Goal: Task Accomplishment & Management: Manage account settings

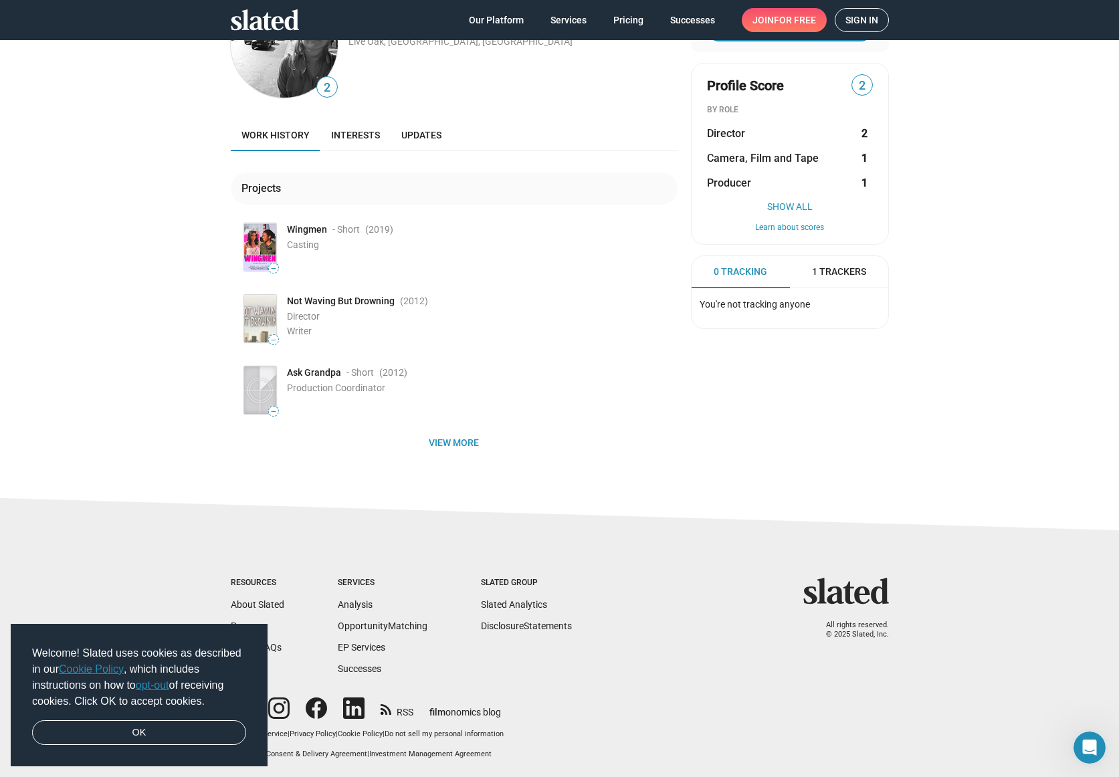
scroll to position [72, 0]
click at [251, 17] on icon at bounding box center [265, 19] width 68 height 21
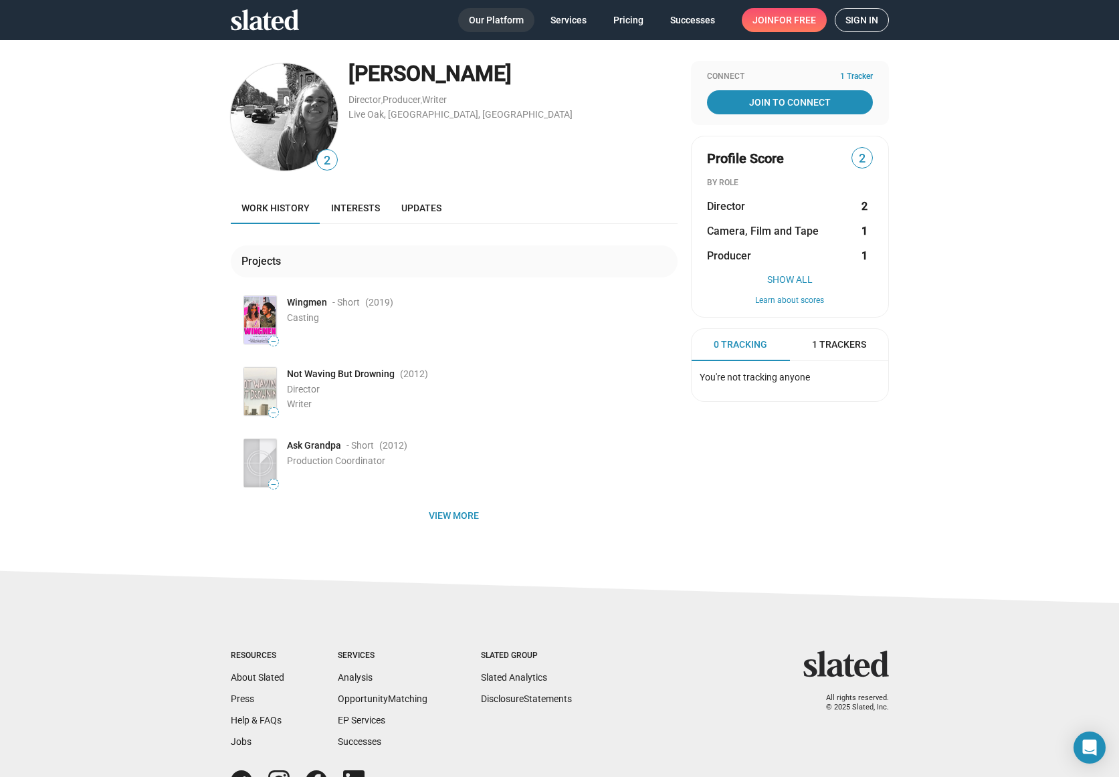
click at [501, 27] on span "Our Platform" at bounding box center [496, 20] width 55 height 24
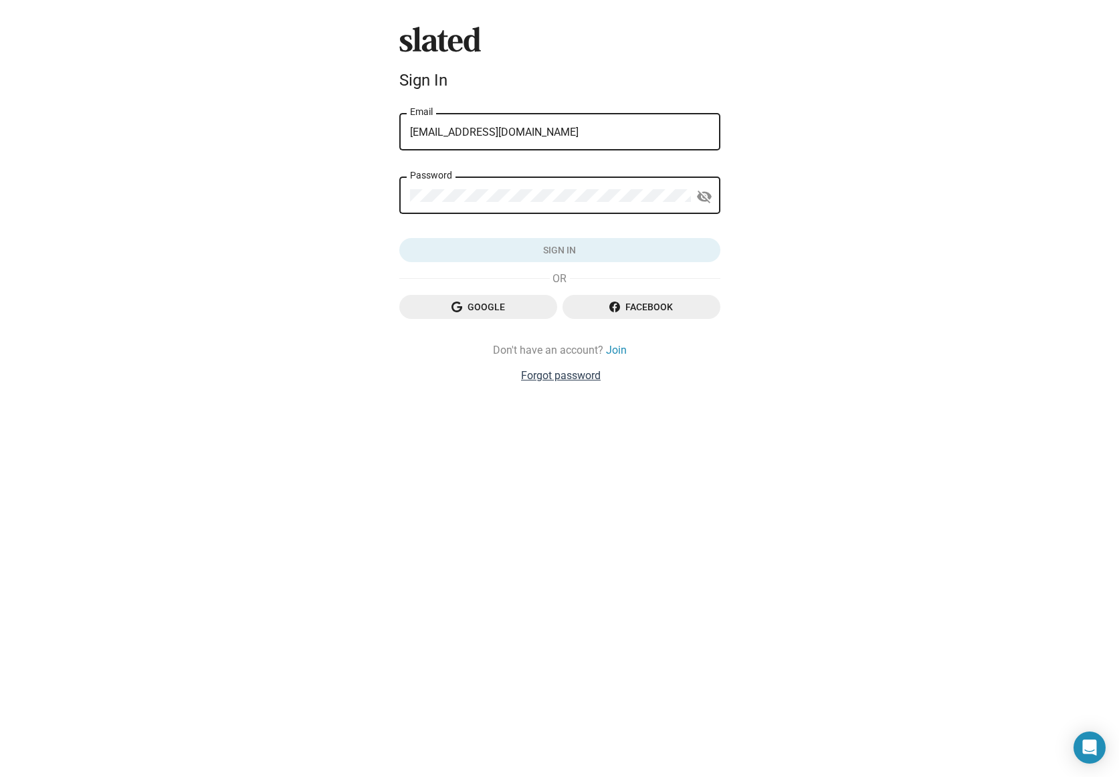
type input "devynwaitt@gmail.com"
click at [569, 378] on link "Forgot password" at bounding box center [561, 375] width 80 height 14
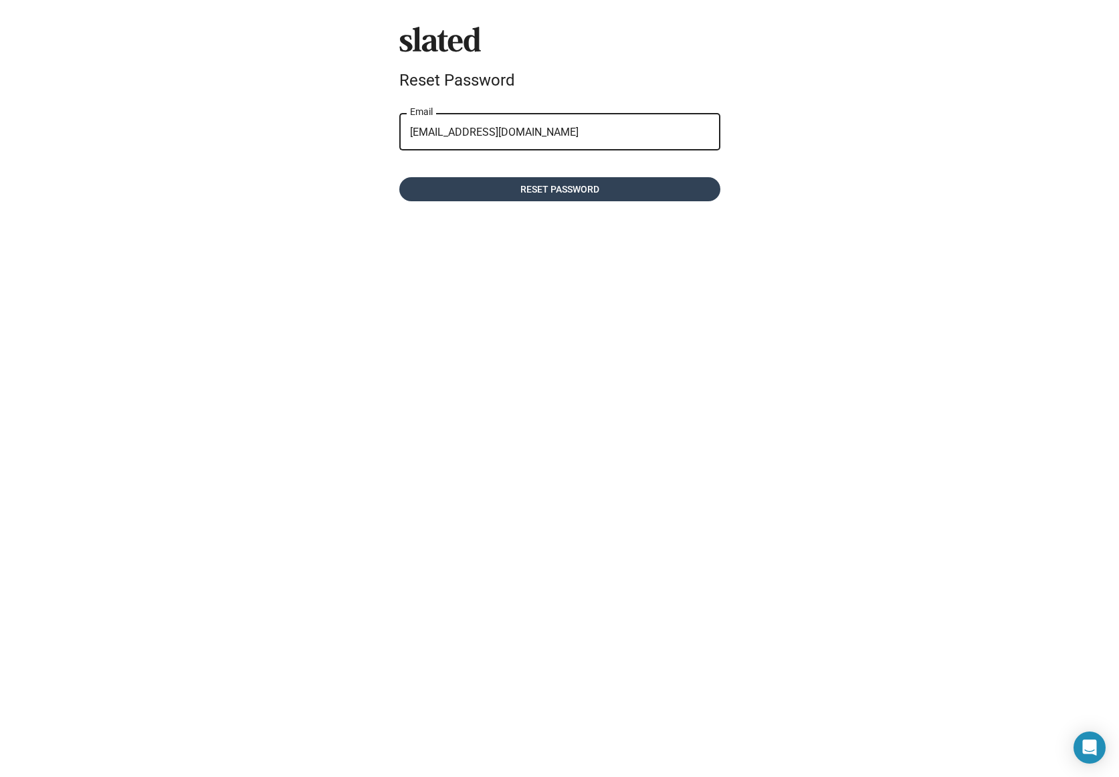
click at [509, 191] on span "Reset password" at bounding box center [560, 189] width 300 height 24
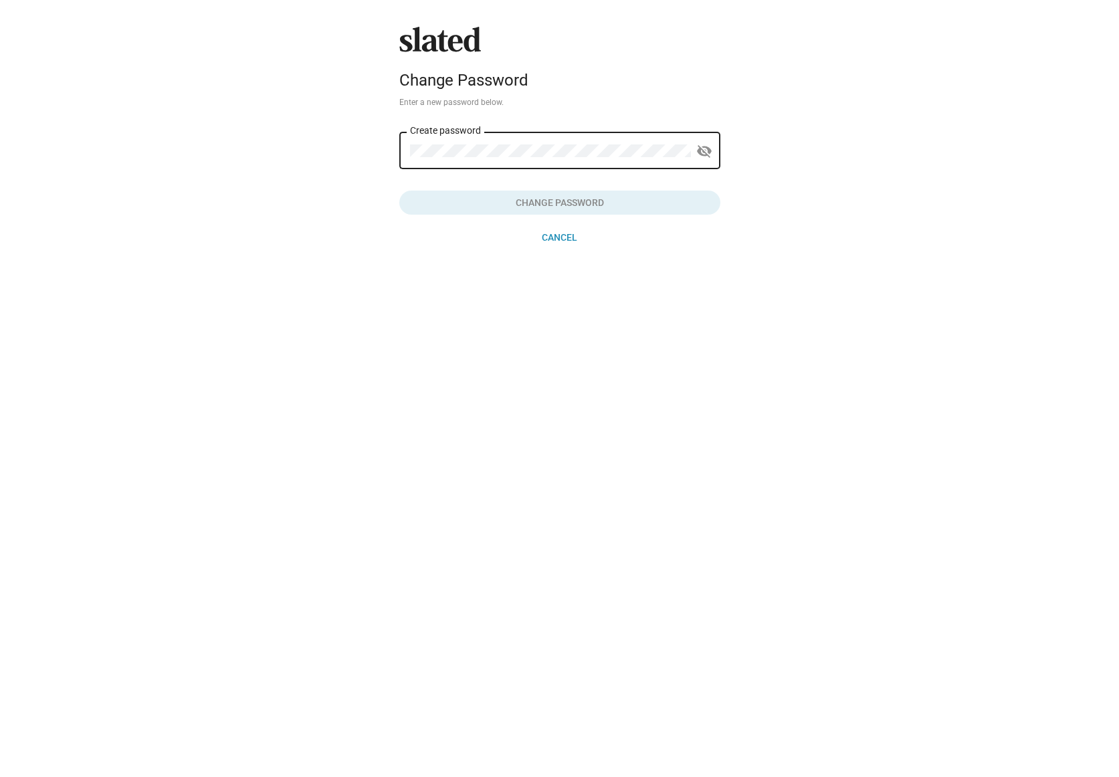
click at [465, 142] on div "Create password" at bounding box center [550, 149] width 281 height 39
click at [602, 193] on span "Change Password" at bounding box center [560, 203] width 300 height 24
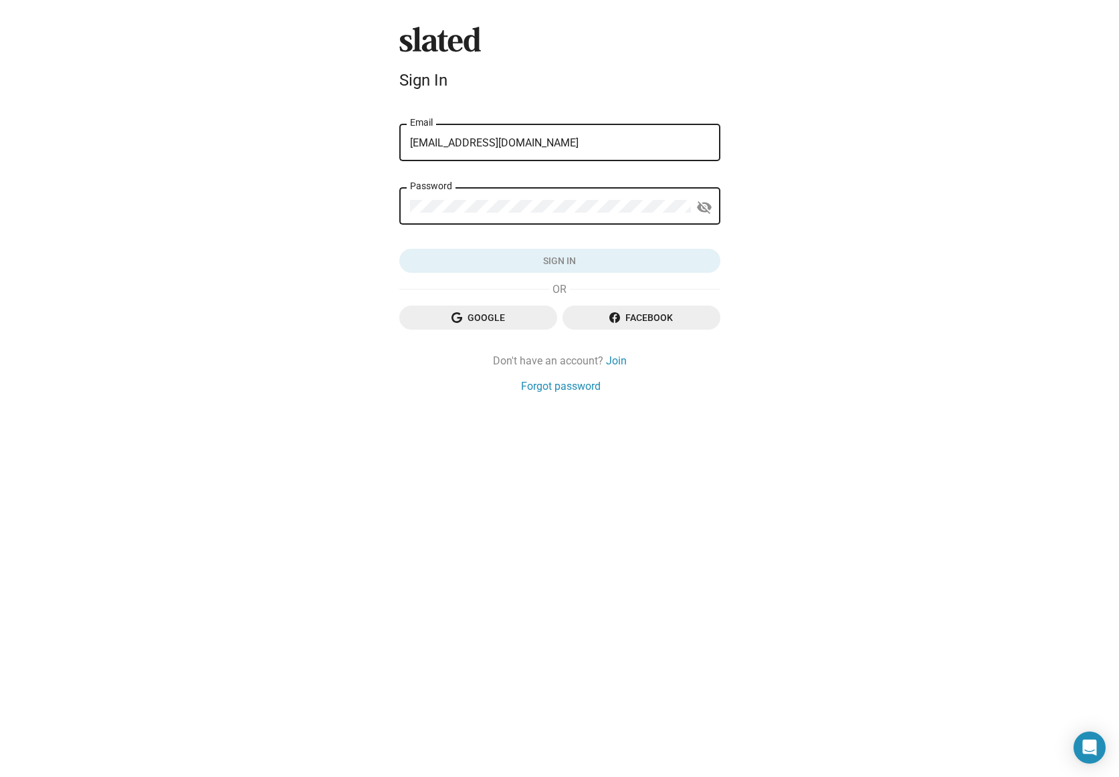
click at [493, 235] on form "check_circle Your password has been updated. Please sign in. [EMAIL_ADDRESS][DO…" at bounding box center [559, 186] width 321 height 173
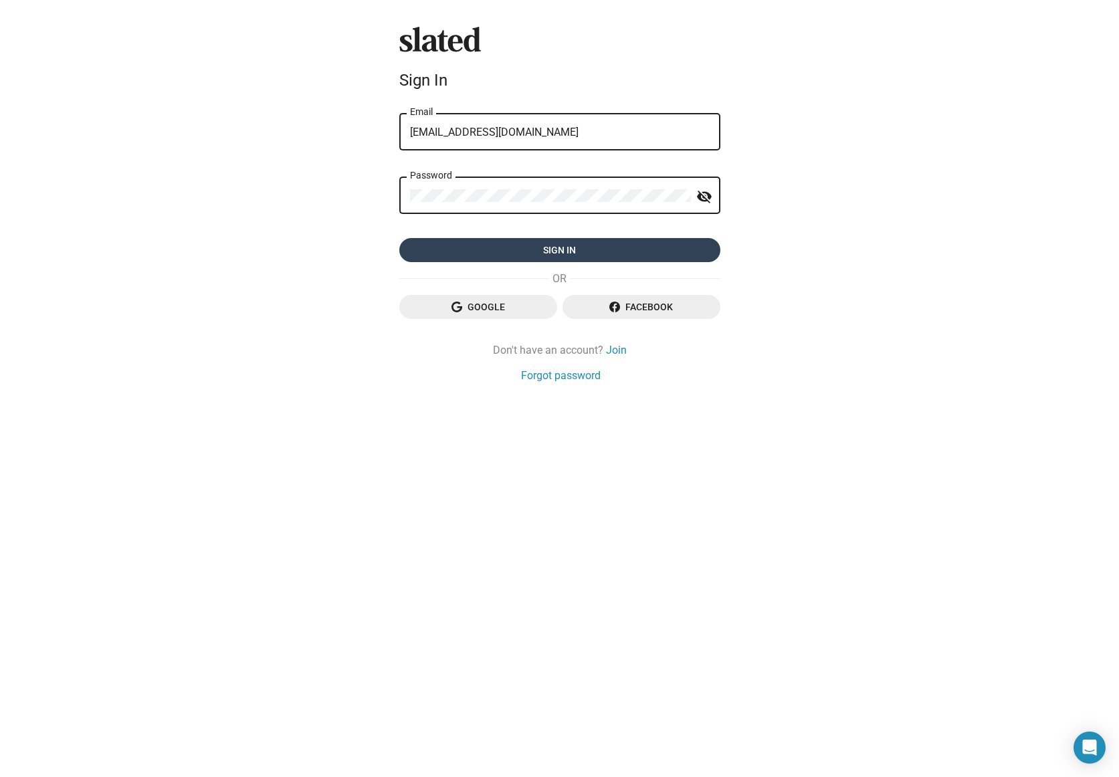
click at [568, 245] on span "Sign in" at bounding box center [560, 250] width 300 height 24
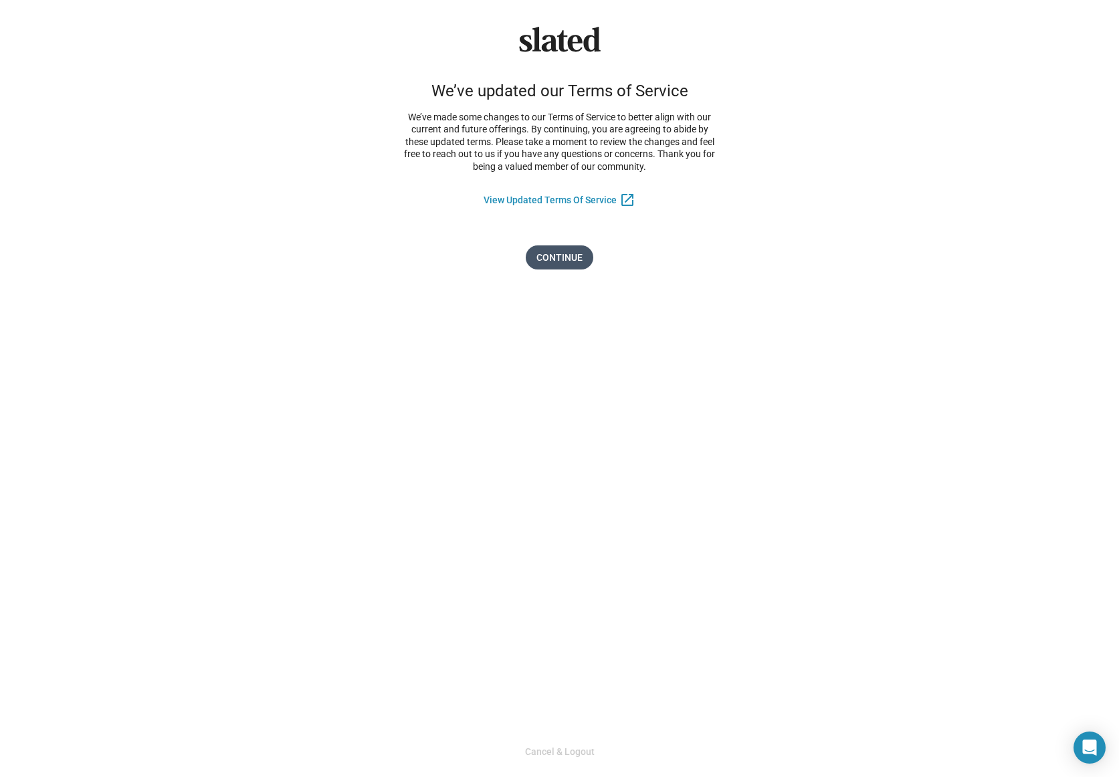
click at [555, 258] on span "Continue" at bounding box center [559, 257] width 46 height 24
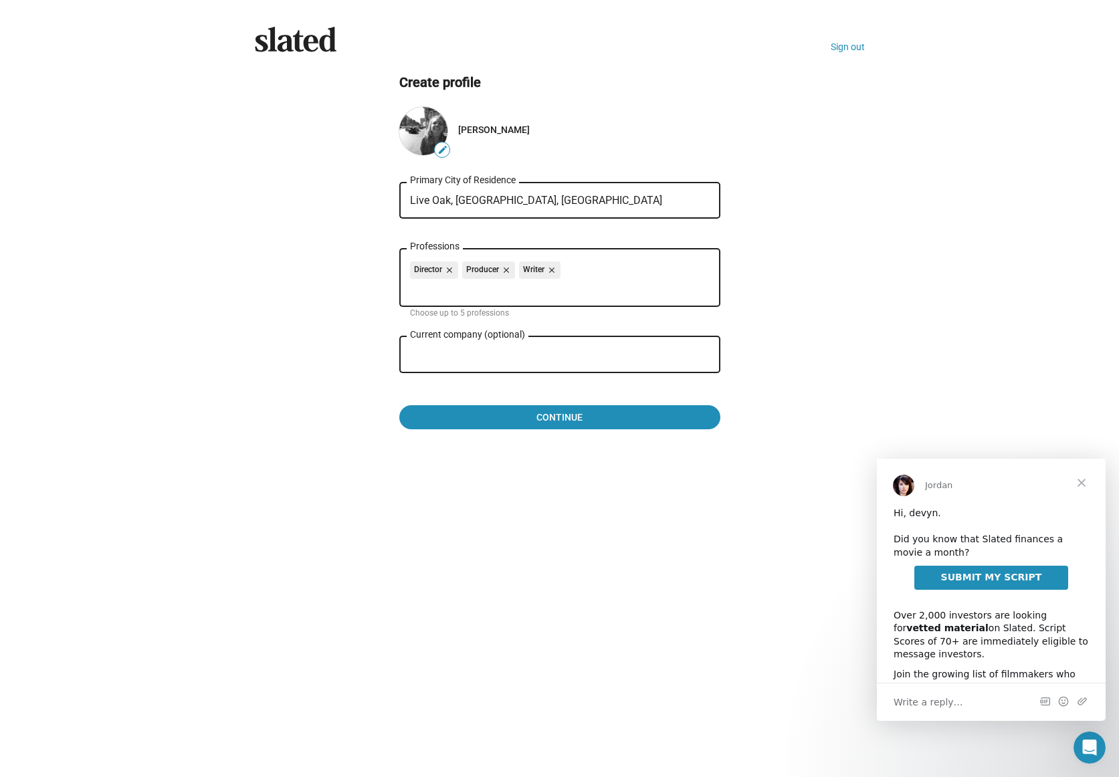
click at [1079, 479] on span "Close" at bounding box center [1081, 483] width 48 height 48
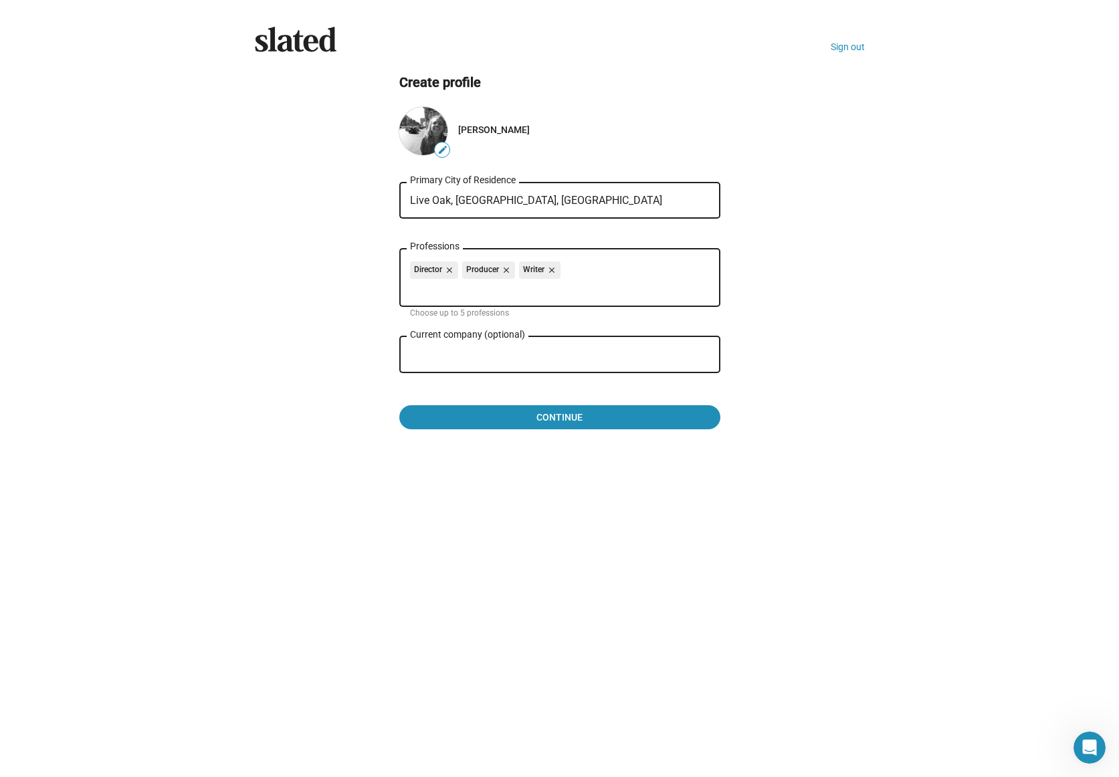
drag, startPoint x: 508, startPoint y: 204, endPoint x: 353, endPoint y: 193, distance: 155.5
click at [353, 193] on ng-component "Create profile edit [PERSON_NAME] Live Oak, [GEOGRAPHIC_DATA], US Primary City …" at bounding box center [560, 252] width 610 height 356
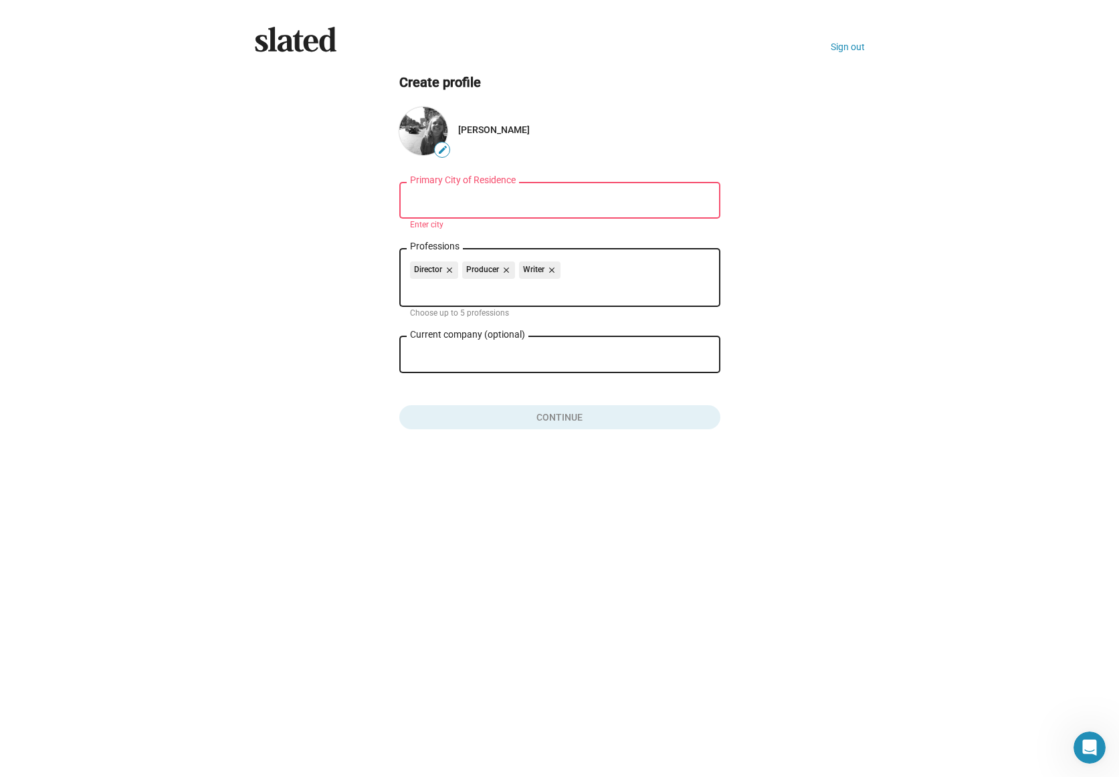
click at [445, 150] on mat-icon "edit" at bounding box center [442, 149] width 11 height 11
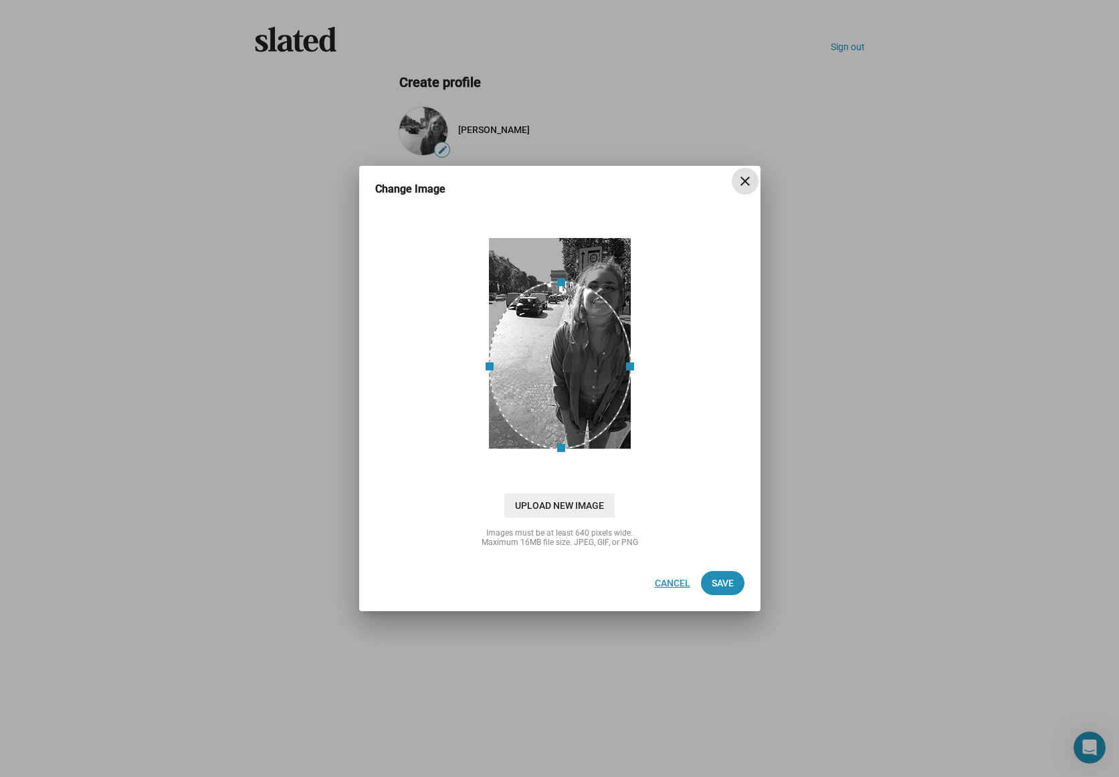
click at [667, 582] on span "Cancel" at bounding box center [672, 583] width 35 height 24
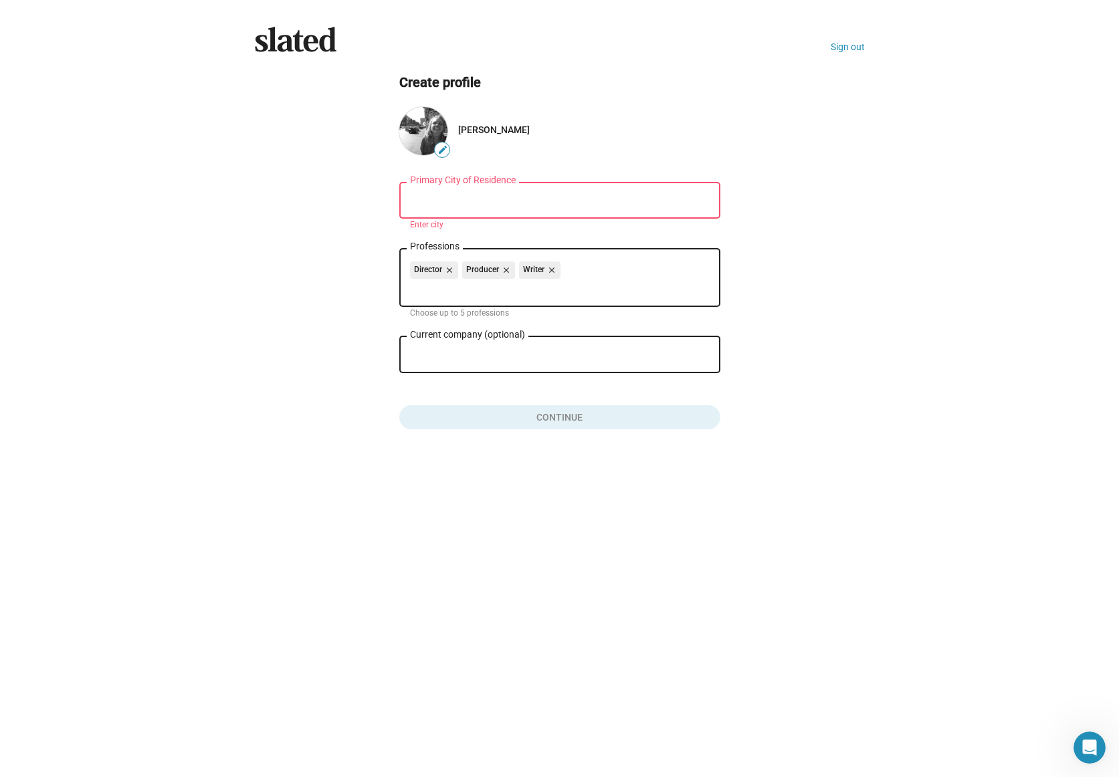
click at [455, 199] on input "Primary City of Residence" at bounding box center [560, 201] width 300 height 12
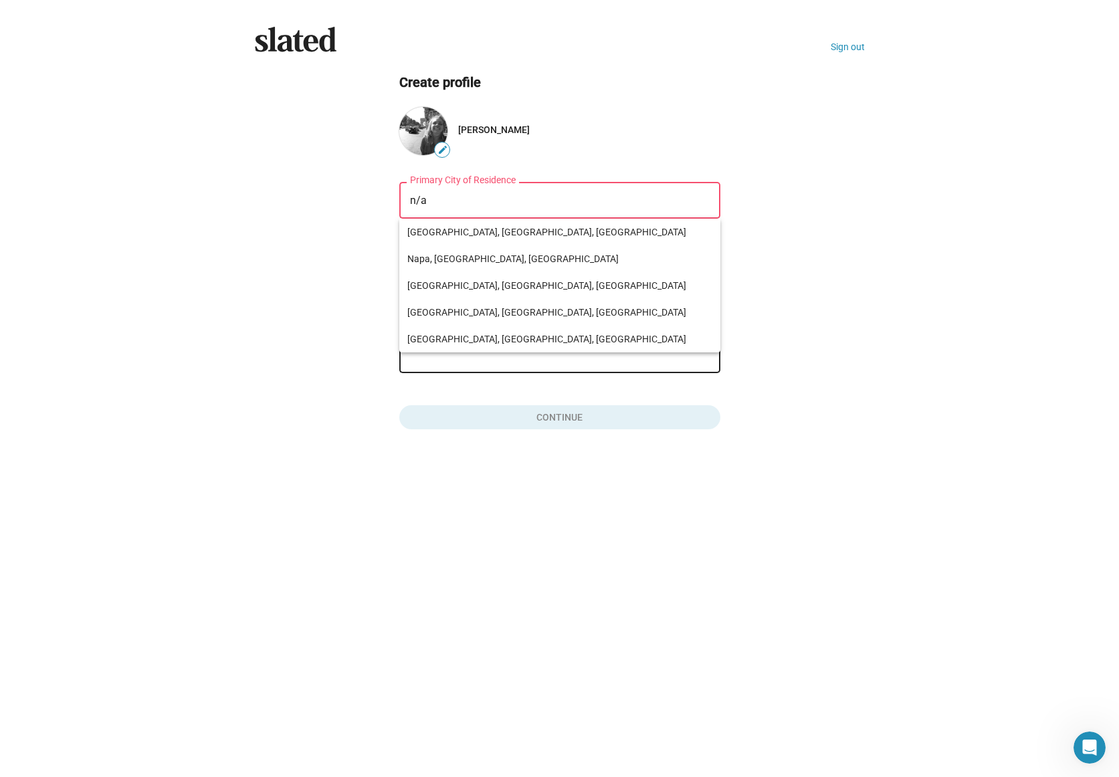
click at [855, 298] on ng-component "Create profile edit [PERSON_NAME] n/a Primary City of Residence Enter city Dire…" at bounding box center [560, 252] width 610 height 356
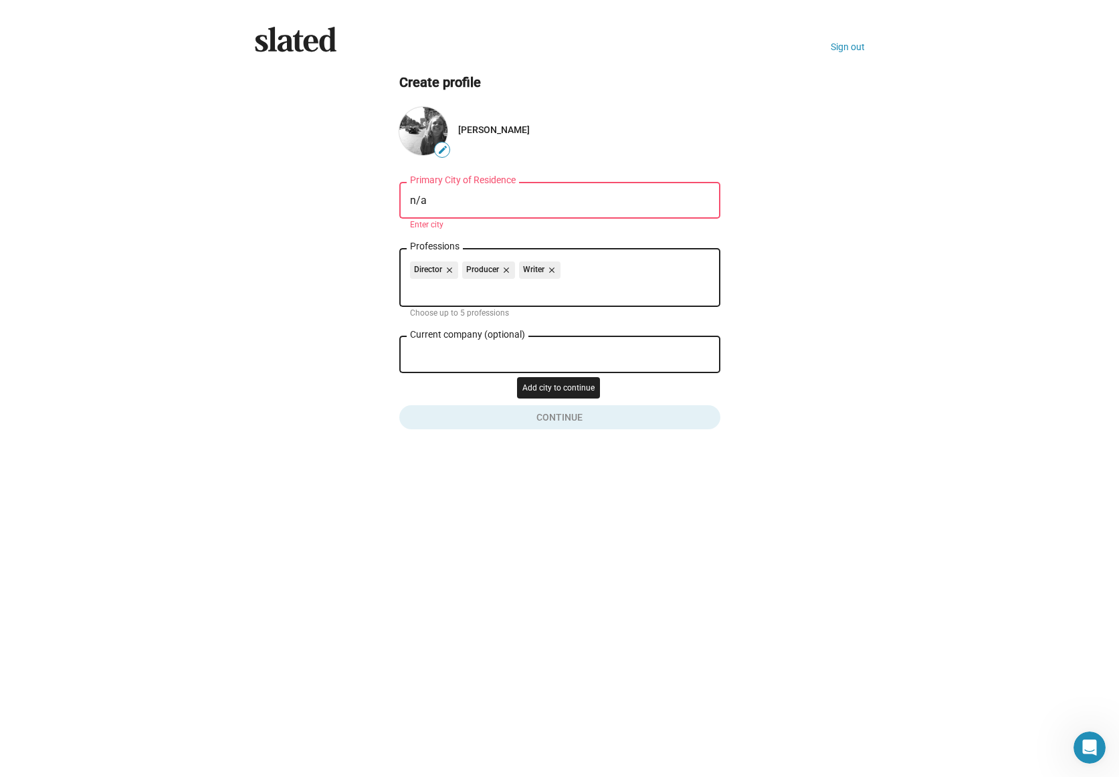
click at [622, 411] on button "Click here to validate form" at bounding box center [559, 414] width 321 height 29
click at [504, 427] on button "Click here to validate form" at bounding box center [559, 414] width 321 height 29
click at [488, 347] on div "Current company (optional)" at bounding box center [550, 353] width 281 height 39
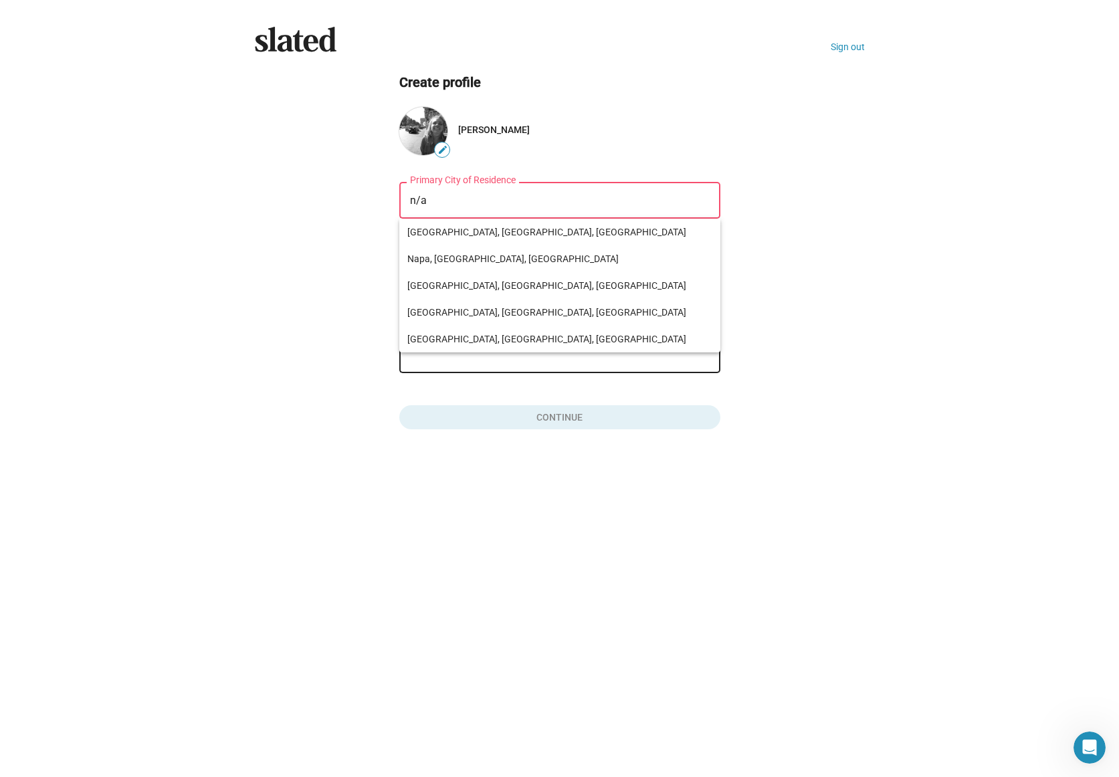
click at [429, 205] on input "n/a" at bounding box center [560, 201] width 300 height 12
click at [386, 203] on ng-component "Create profile edit [PERSON_NAME] n/a Primary City of Residence Enter city Dire…" at bounding box center [560, 252] width 610 height 356
click at [1081, 183] on div "Slated Sign out Create profile edit [PERSON_NAME] live [GEOGRAPHIC_DATA] of Res…" at bounding box center [559, 388] width 1119 height 777
click at [513, 199] on input "live oak" at bounding box center [560, 201] width 300 height 12
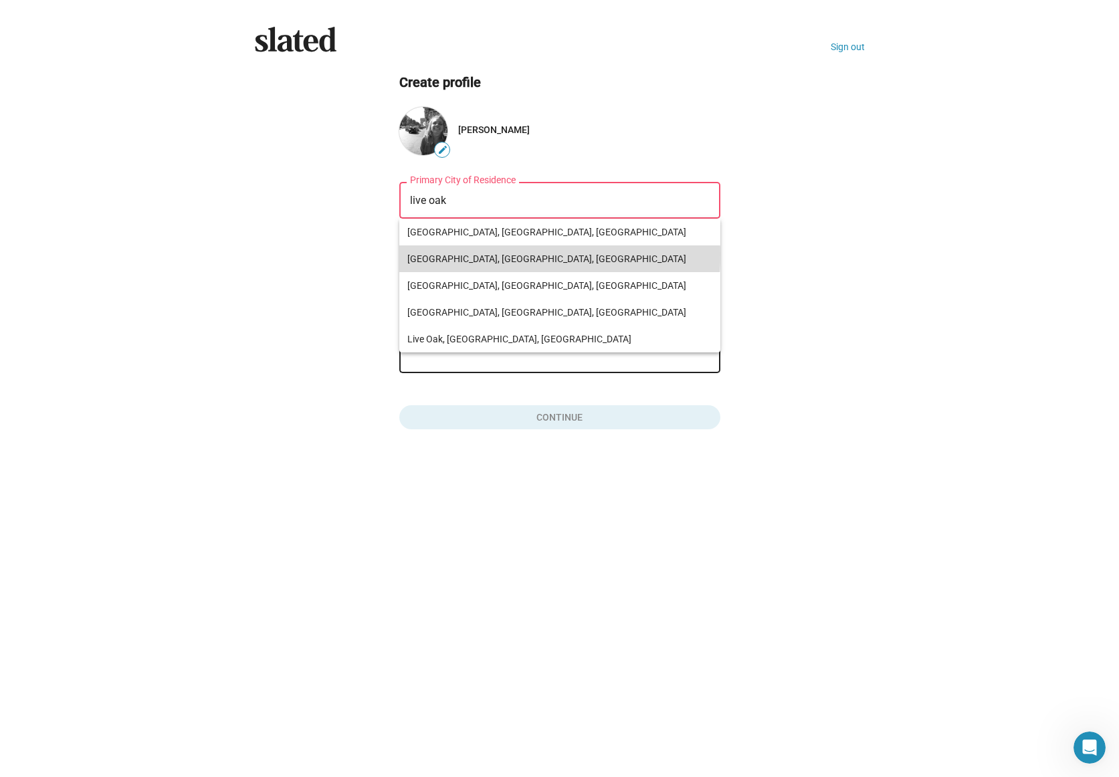
click at [469, 255] on span "[GEOGRAPHIC_DATA], [GEOGRAPHIC_DATA], [GEOGRAPHIC_DATA]" at bounding box center [559, 258] width 305 height 27
type input "[GEOGRAPHIC_DATA], [GEOGRAPHIC_DATA], [GEOGRAPHIC_DATA]"
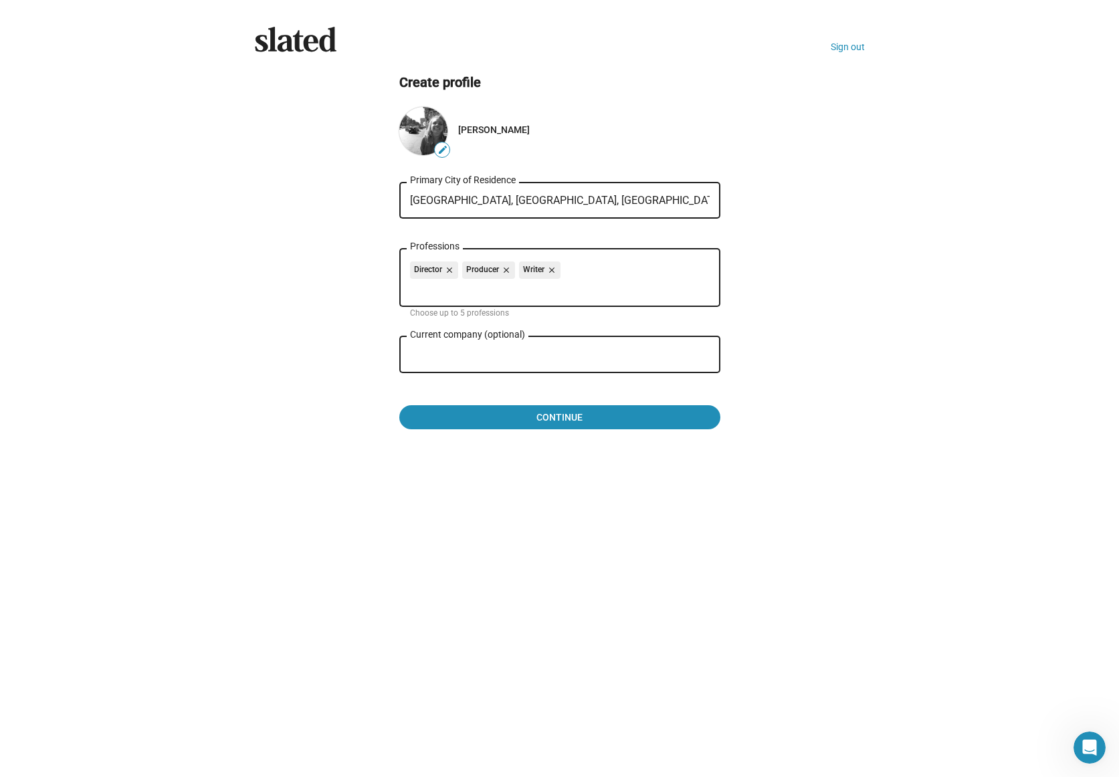
click at [594, 402] on div "Continue" at bounding box center [559, 414] width 321 height 29
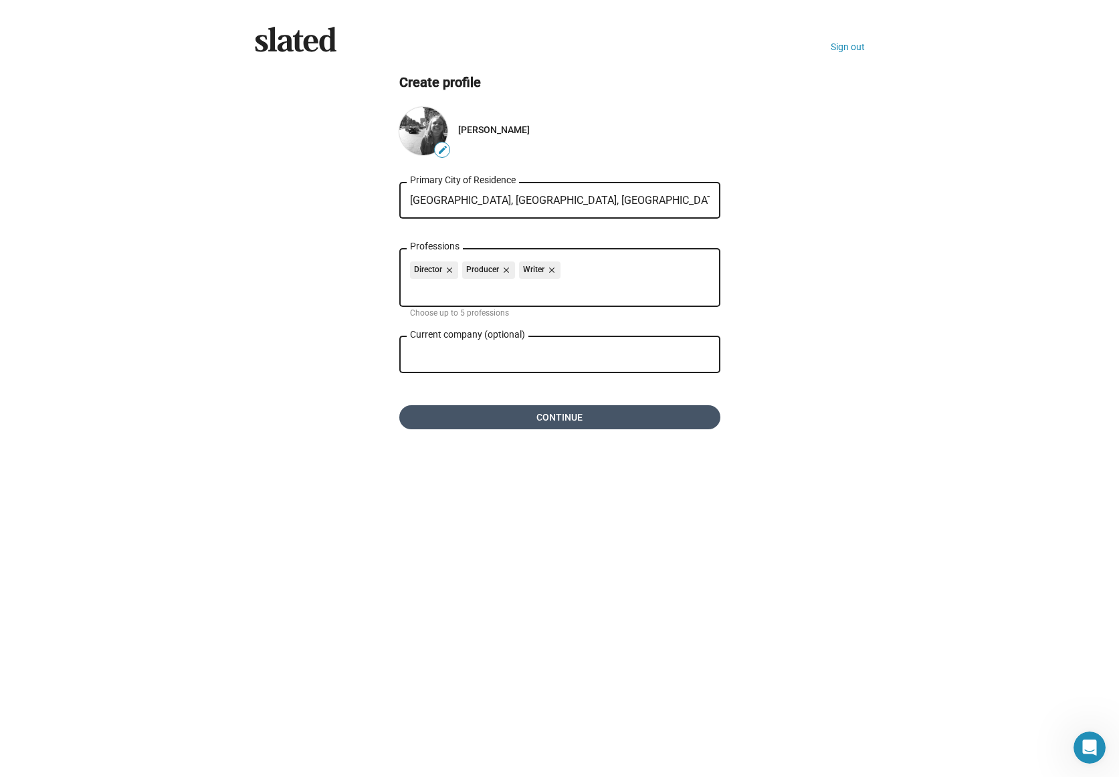
click at [590, 415] on span "Continue" at bounding box center [560, 417] width 300 height 24
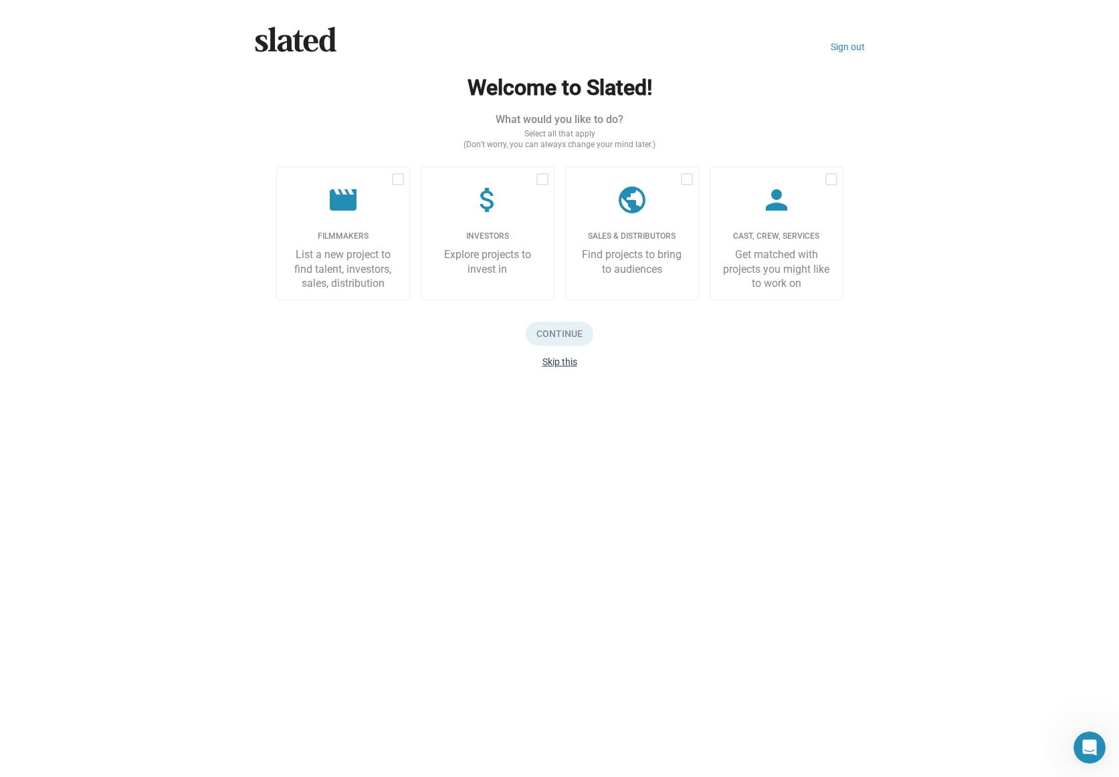
click at [557, 362] on button "Skip this" at bounding box center [559, 361] width 35 height 11
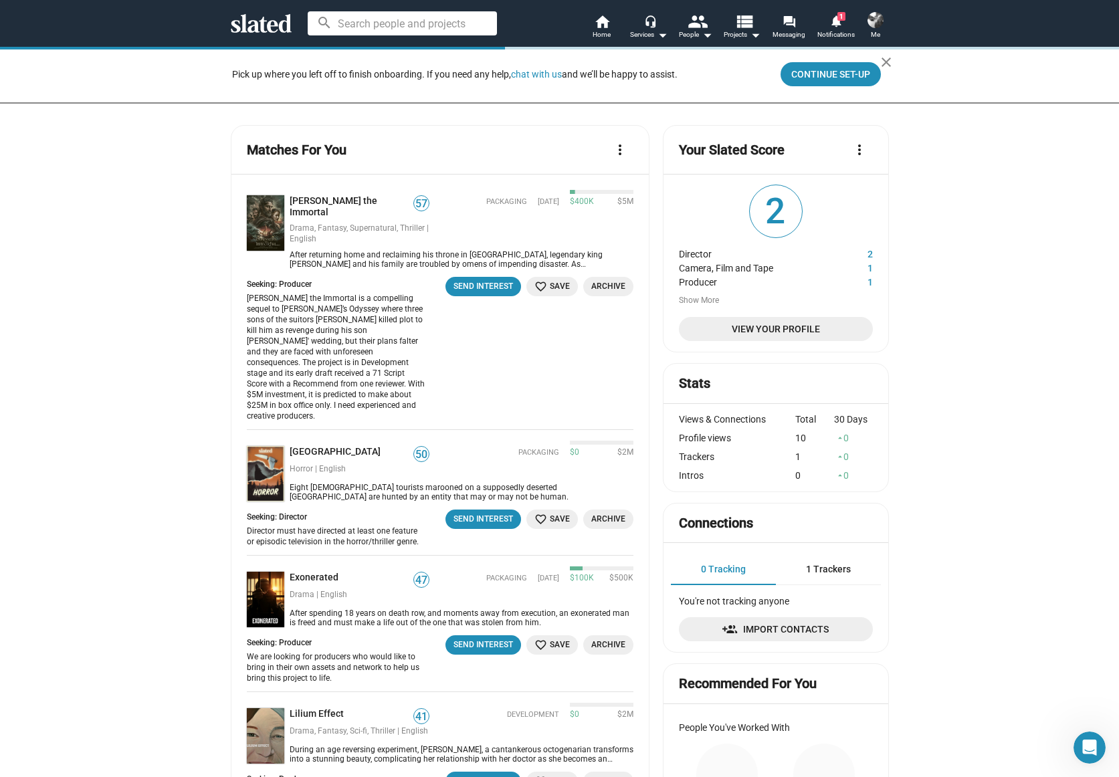
click at [878, 20] on img at bounding box center [875, 20] width 16 height 16
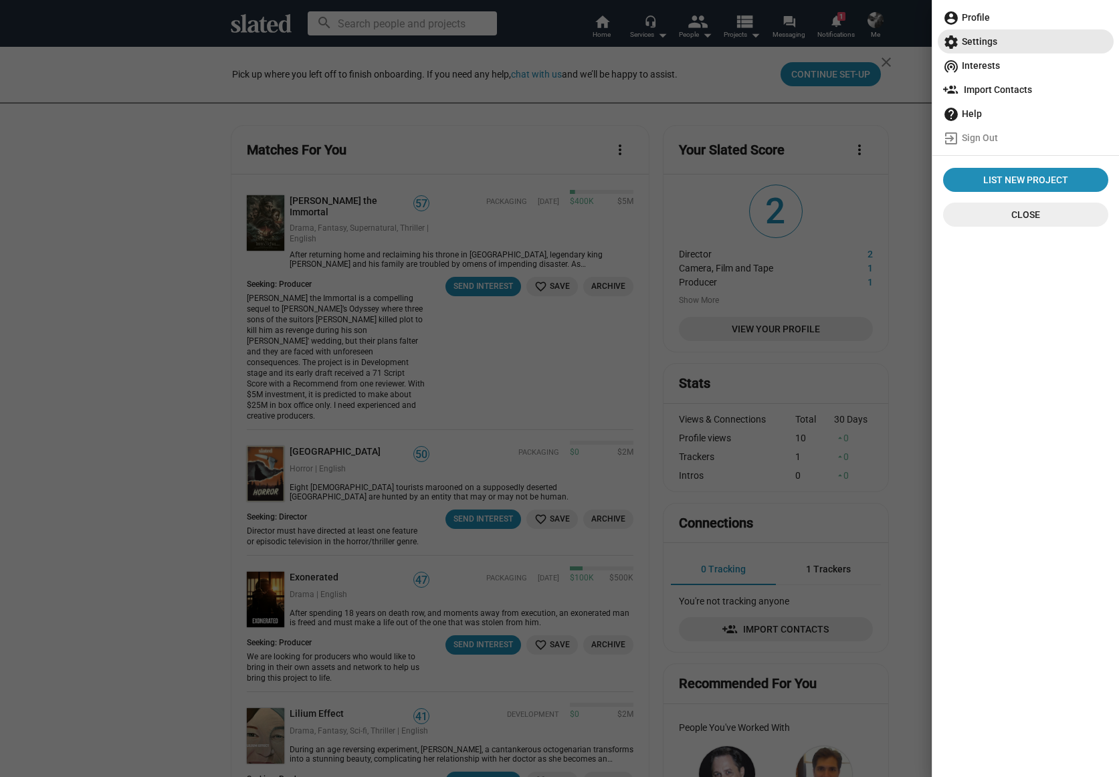
click at [984, 35] on span "settings Settings" at bounding box center [1025, 41] width 165 height 24
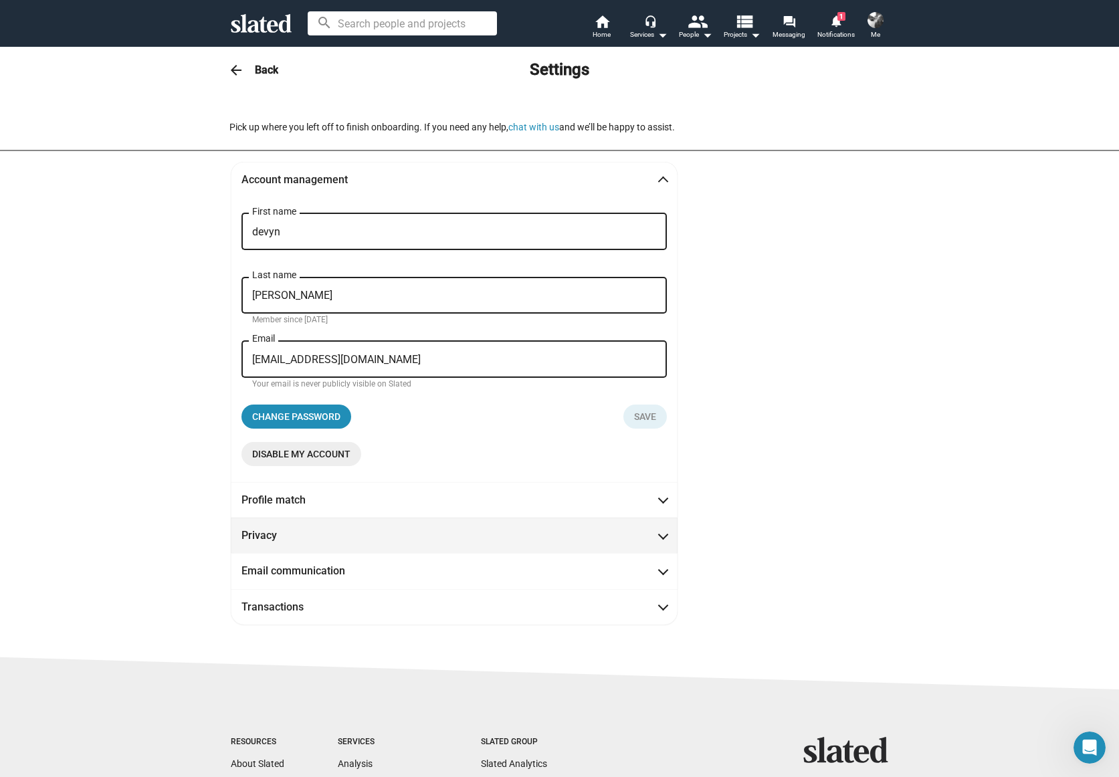
click at [544, 542] on mat-expansion-panel-header "Privacy" at bounding box center [454, 534] width 447 height 35
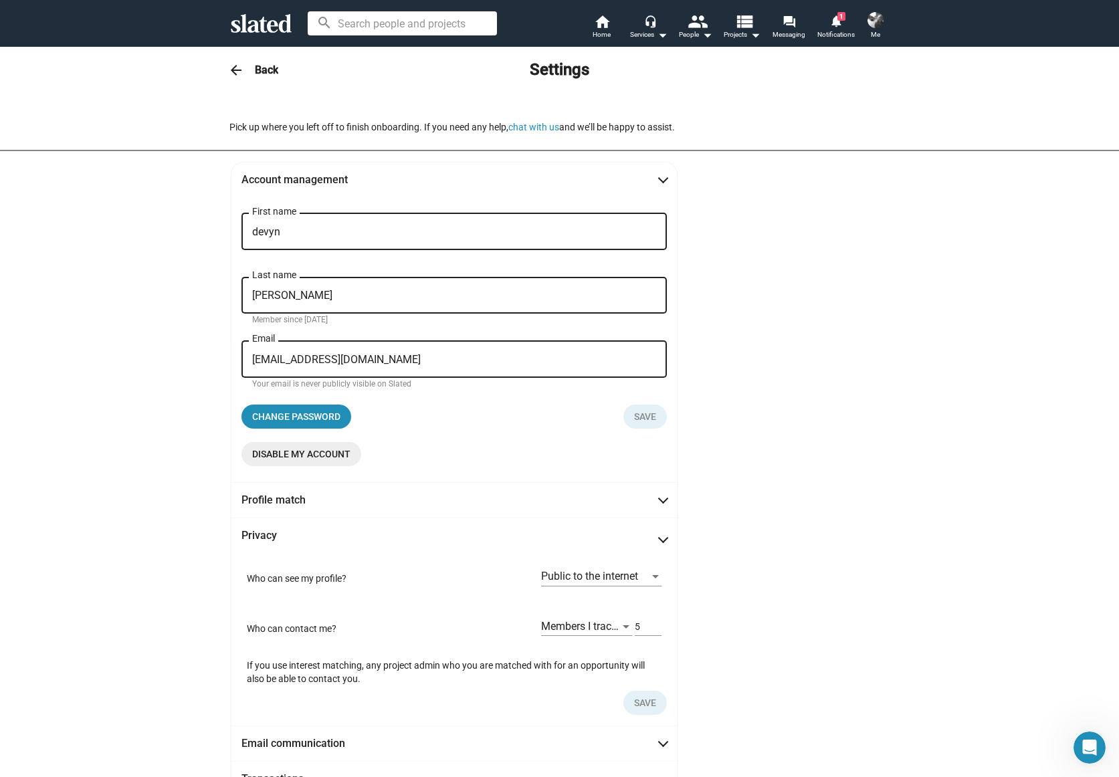
scroll to position [44, 0]
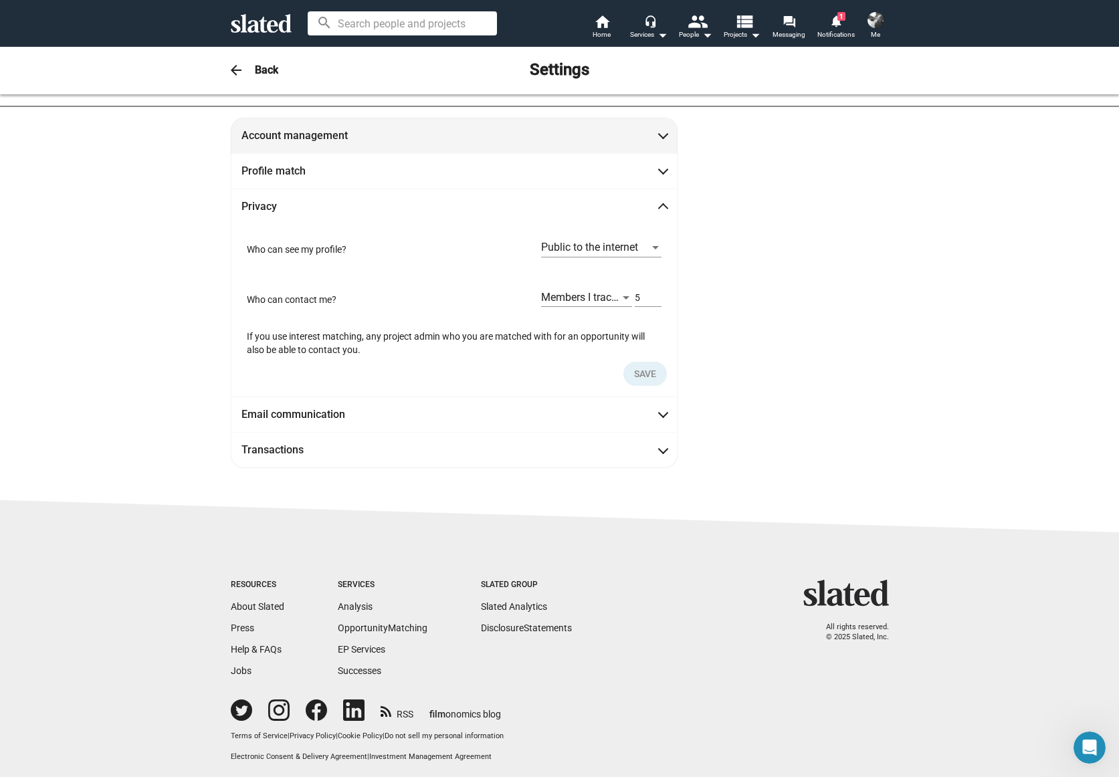
click at [570, 140] on span "Account management" at bounding box center [453, 135] width 425 height 14
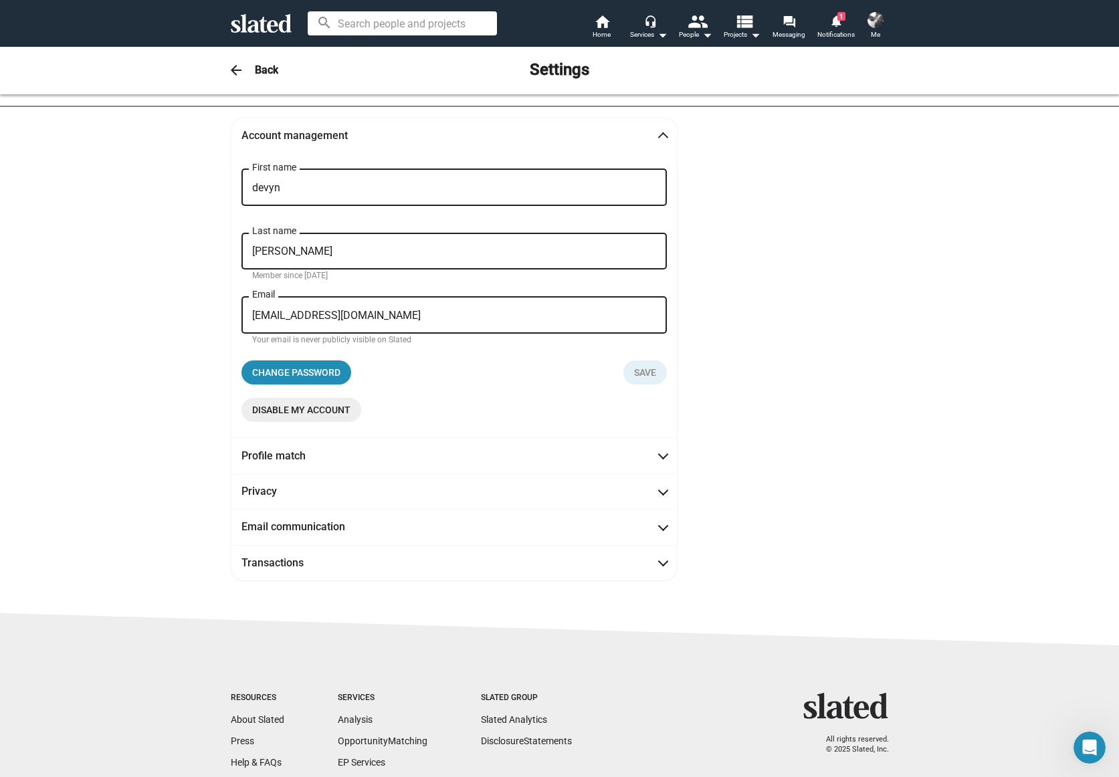
click at [315, 413] on span "Disable my account" at bounding box center [301, 410] width 98 height 24
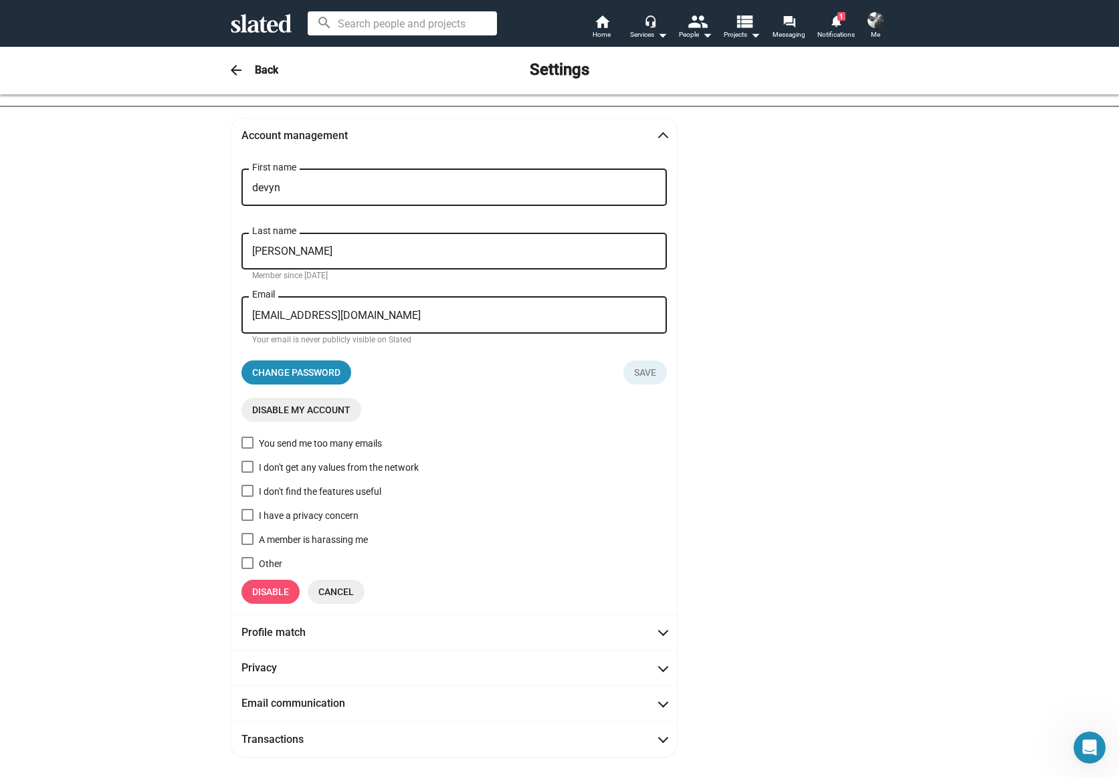
drag, startPoint x: 247, startPoint y: 443, endPoint x: 245, endPoint y: 451, distance: 8.5
click at [247, 443] on span at bounding box center [247, 443] width 12 height 12
click at [247, 449] on input "You send me too many emails" at bounding box center [247, 449] width 1 height 1
checkbox input "true"
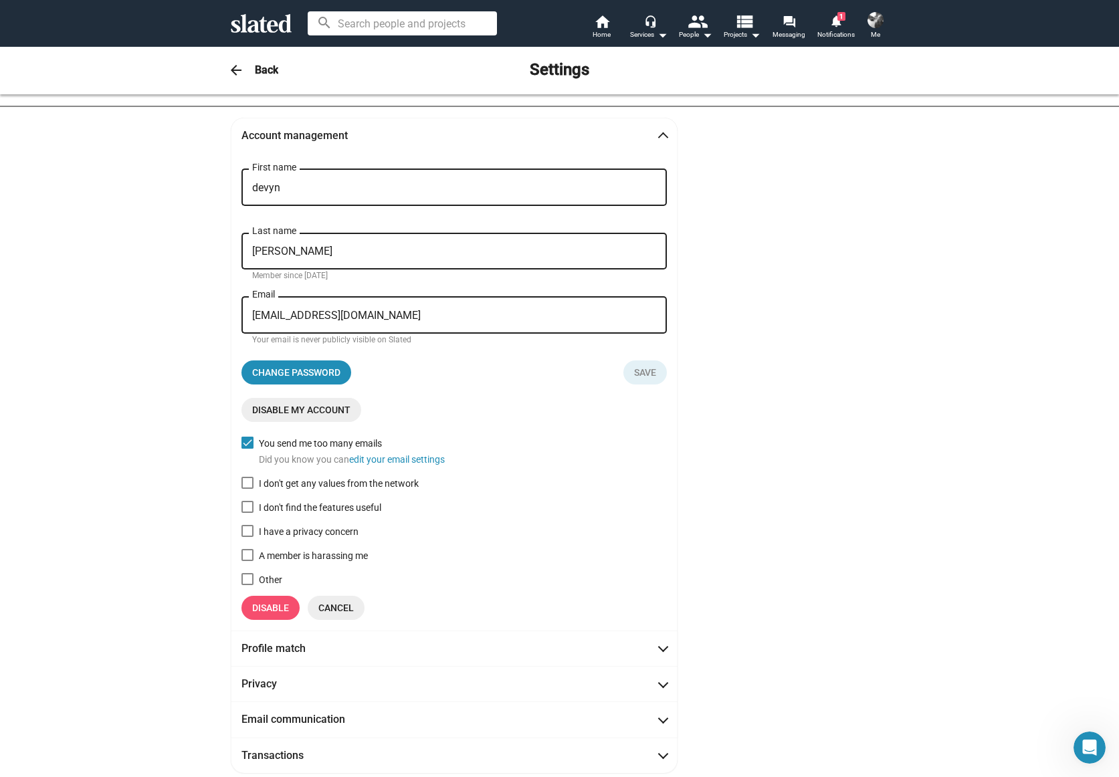
click at [242, 580] on span at bounding box center [247, 579] width 12 height 12
click at [247, 585] on input "Other" at bounding box center [247, 585] width 1 height 1
checkbox input "true"
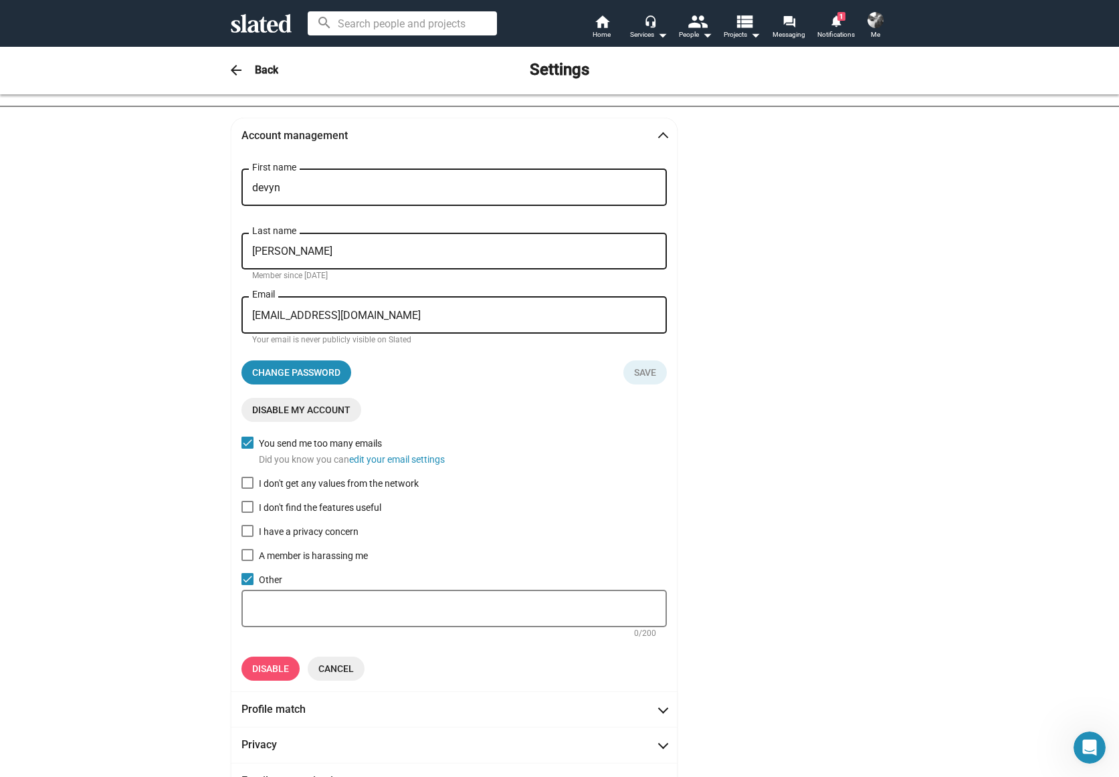
click at [261, 671] on span "Disable" at bounding box center [270, 669] width 37 height 24
